Goal: Use online tool/utility

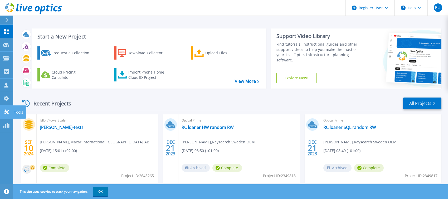
click at [7, 110] on icon at bounding box center [6, 111] width 6 height 5
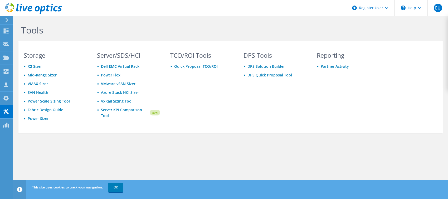
click at [34, 75] on link "Mid-Range Sizer" at bounding box center [42, 74] width 29 height 5
click at [39, 118] on link "Power Sizer" at bounding box center [38, 118] width 21 height 5
